Goal: Entertainment & Leisure: Consume media (video, audio)

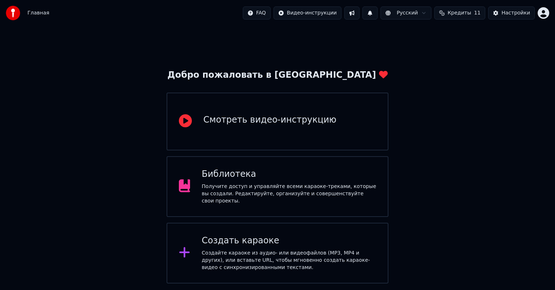
click at [267, 180] on div "Библиотека" at bounding box center [288, 174] width 174 height 12
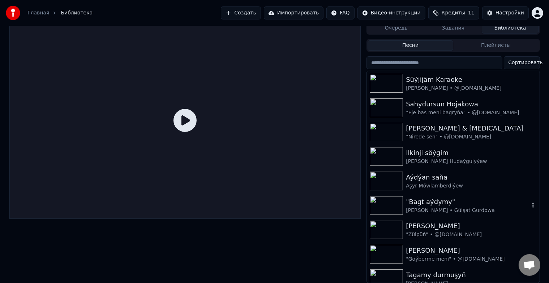
click at [386, 199] on img at bounding box center [385, 205] width 33 height 19
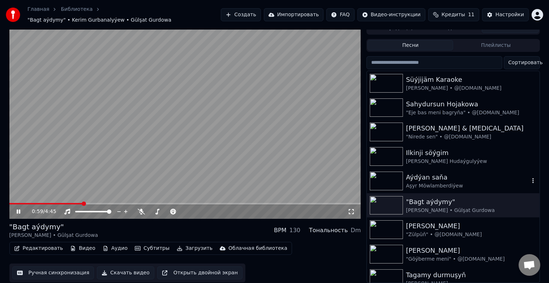
click at [385, 177] on img at bounding box center [385, 181] width 33 height 19
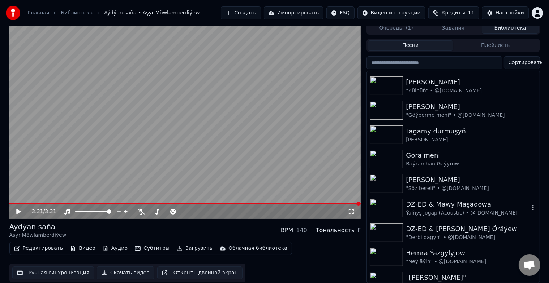
scroll to position [108, 0]
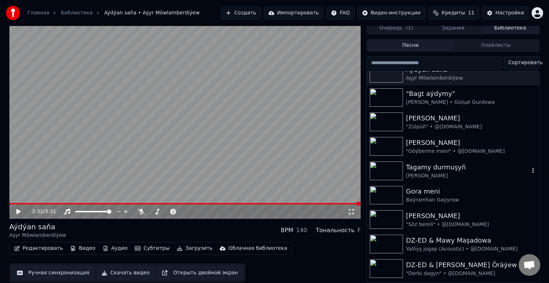
click at [384, 165] on img at bounding box center [385, 171] width 33 height 19
